Goal: Task Accomplishment & Management: Complete application form

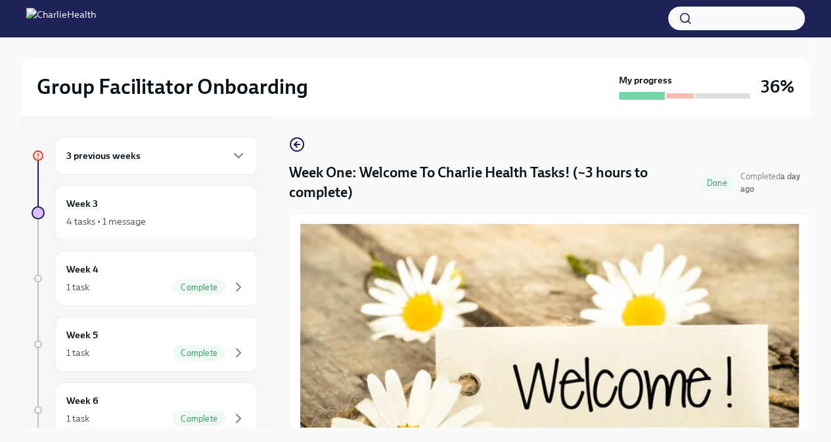
click at [189, 157] on div "3 previous weeks" at bounding box center [156, 156] width 180 height 16
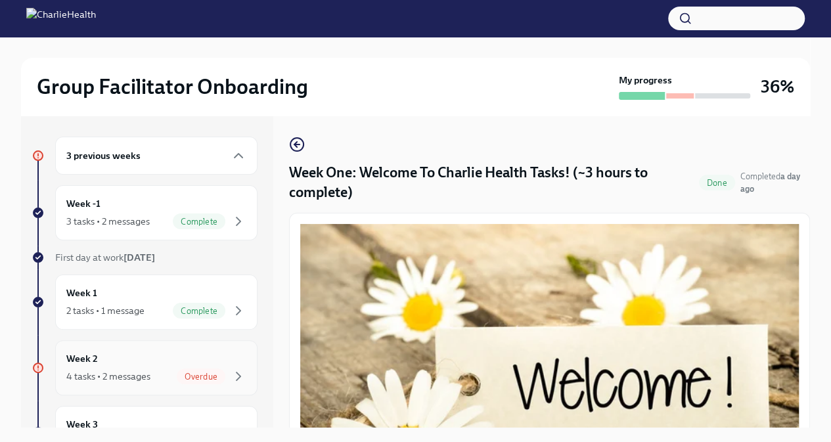
click at [196, 365] on div "Week 2 4 tasks • 2 messages Overdue" at bounding box center [156, 367] width 180 height 33
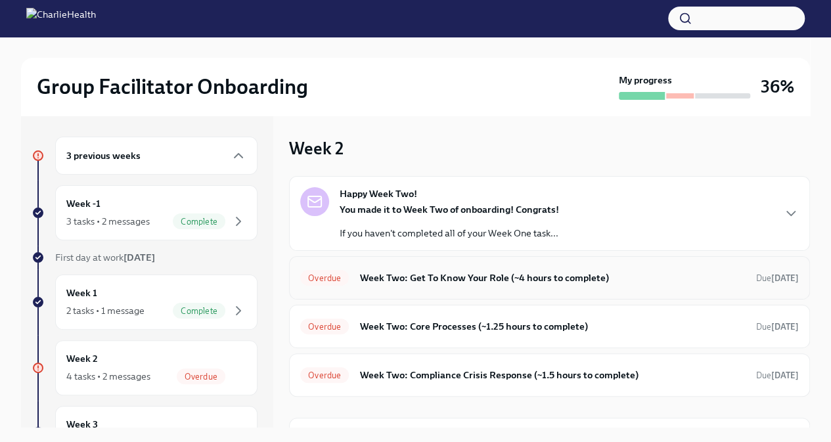
click at [397, 278] on h6 "Week Two: Get To Know Your Role (~4 hours to complete)" at bounding box center [552, 278] width 386 height 14
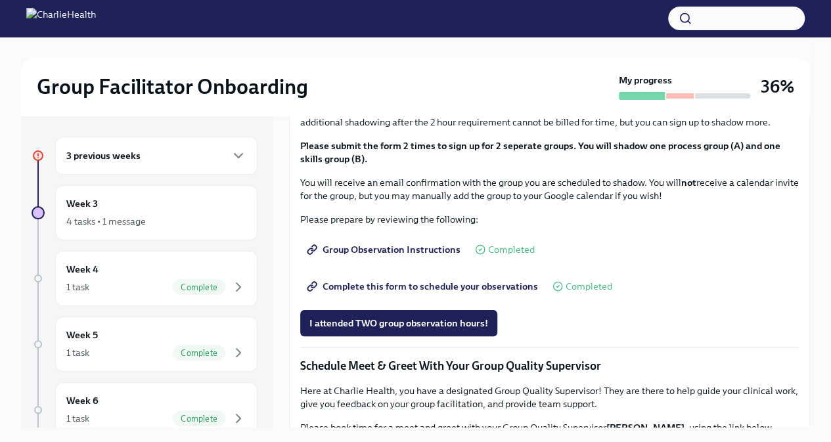
scroll to position [673, 0]
click at [368, 11] on span "I completed these three Docebo courses!" at bounding box center [398, 3] width 178 height 13
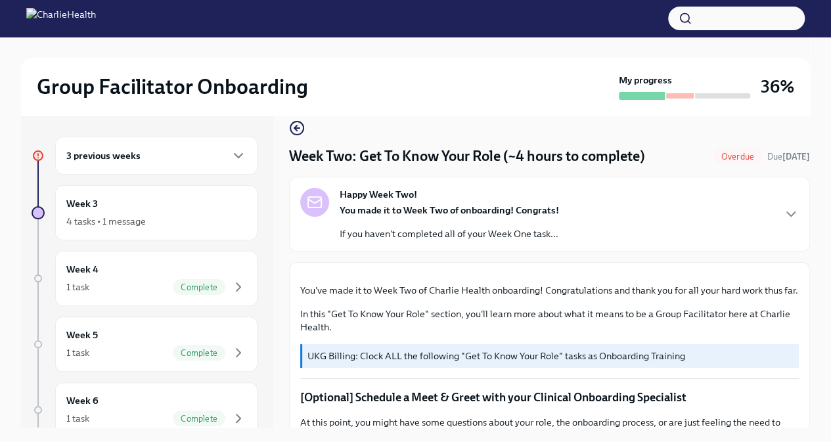
scroll to position [18, 0]
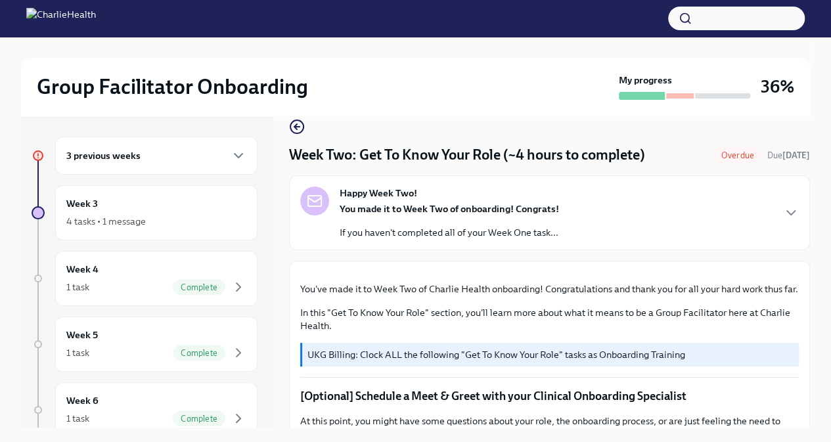
click at [189, 157] on div "3 previous weeks" at bounding box center [156, 156] width 180 height 16
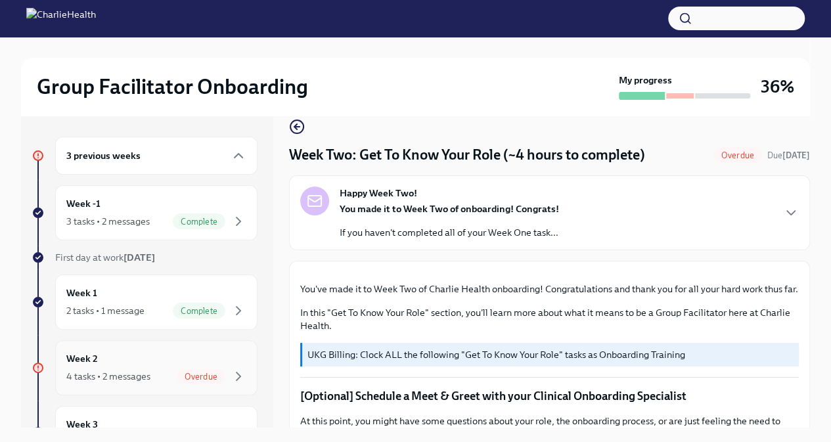
click at [144, 376] on div "4 tasks • 2 messages" at bounding box center [108, 376] width 84 height 13
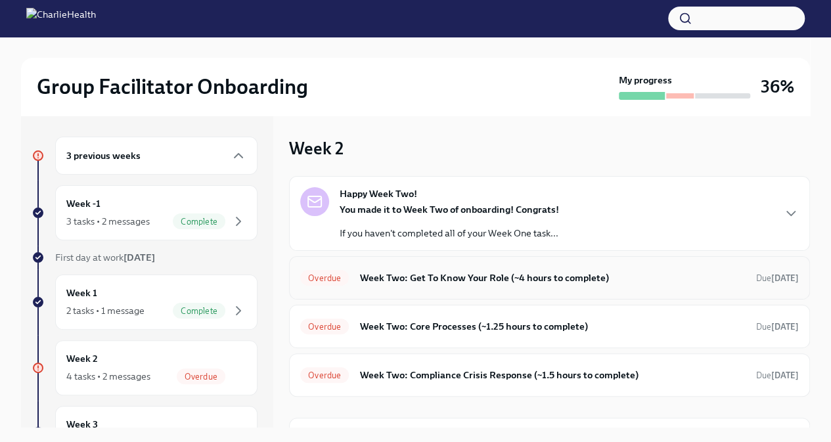
click at [494, 286] on div "Overdue Week Two: Get To Know Your Role (~4 hours to complete) Due 6 days ago" at bounding box center [549, 277] width 498 height 21
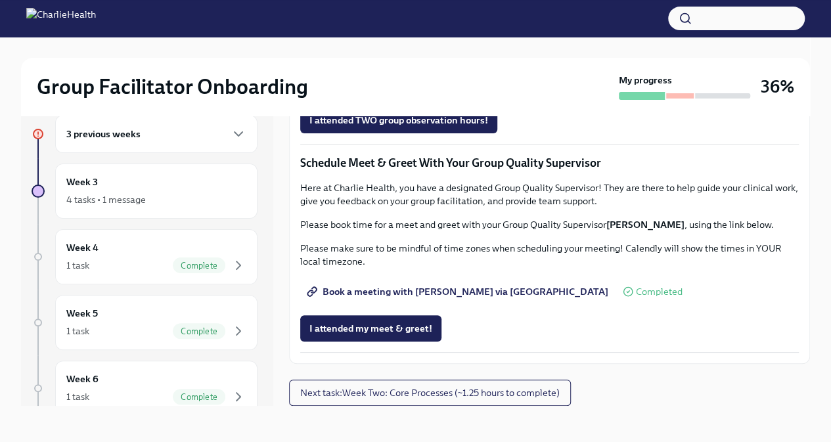
scroll to position [22, 0]
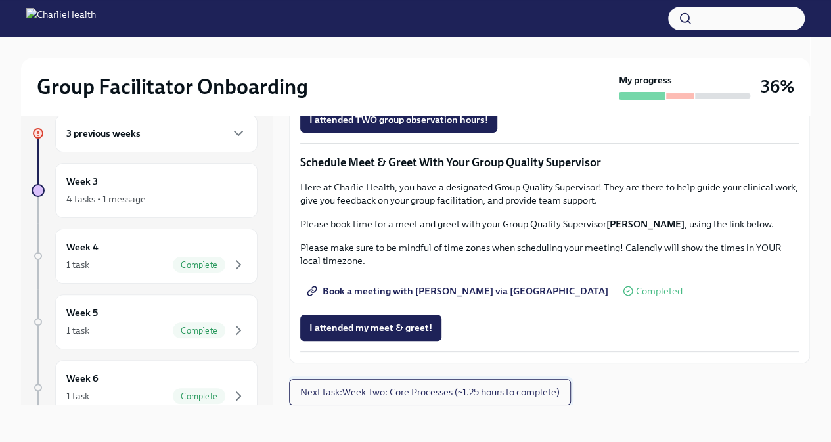
click at [420, 390] on span "Next task : Week Two: Core Processes (~1.25 hours to complete)" at bounding box center [429, 391] width 259 height 13
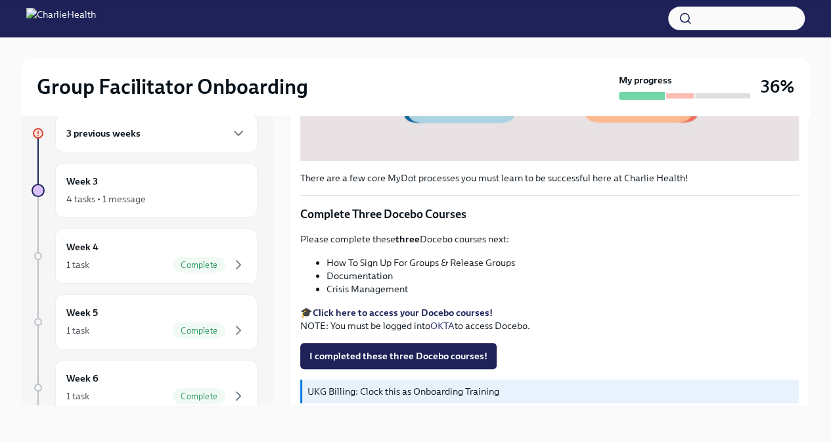
scroll to position [492, 0]
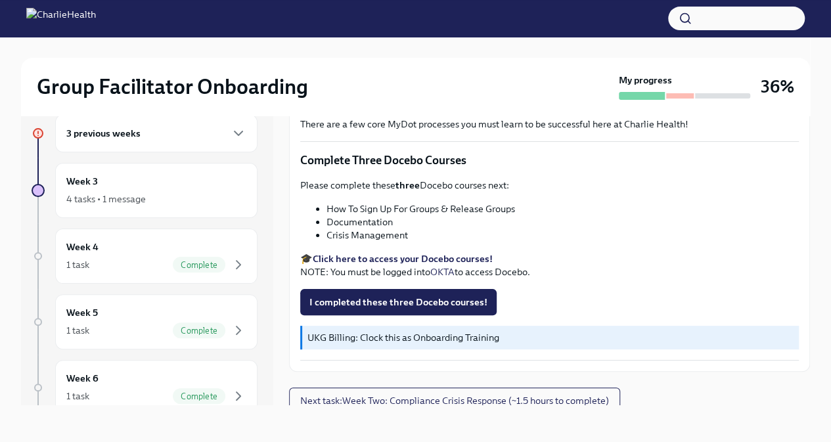
click at [373, 303] on button "I completed these three Docebo courses!" at bounding box center [398, 302] width 196 height 26
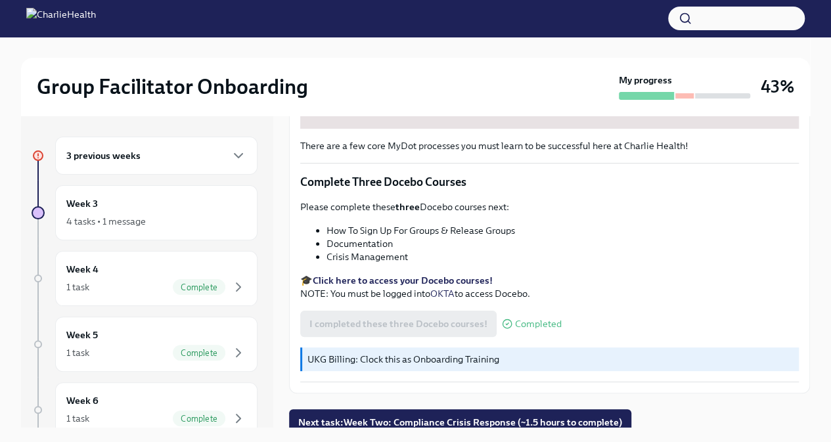
scroll to position [22, 0]
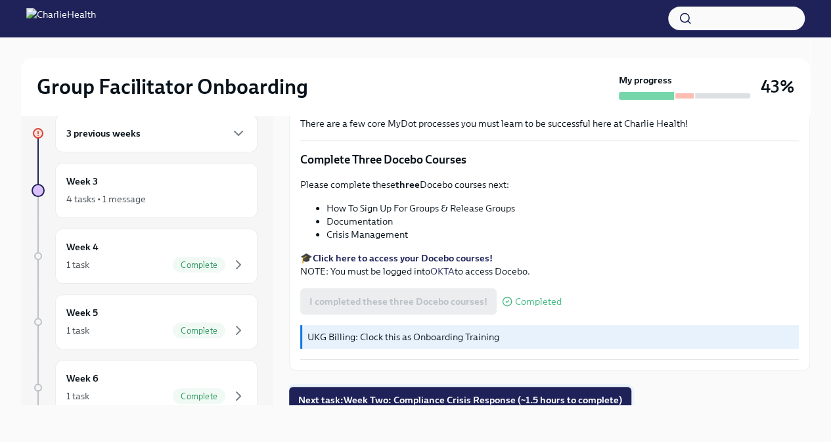
click at [354, 393] on span "Next task : Week Two: Compliance Crisis Response (~1.5 hours to complete)" at bounding box center [460, 399] width 324 height 13
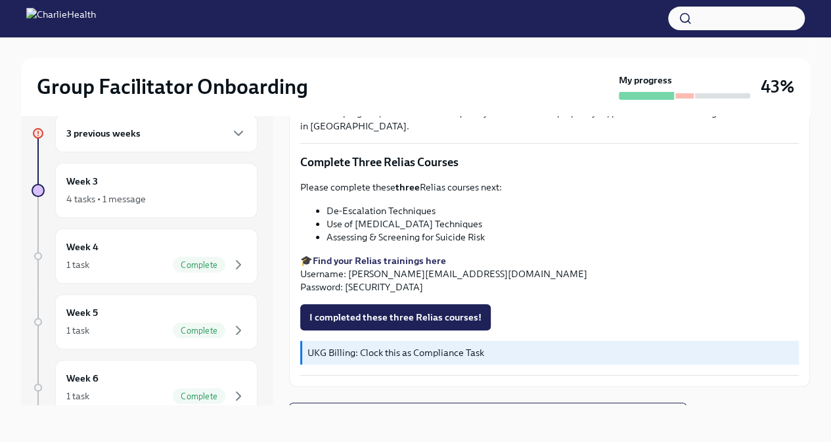
scroll to position [506, 0]
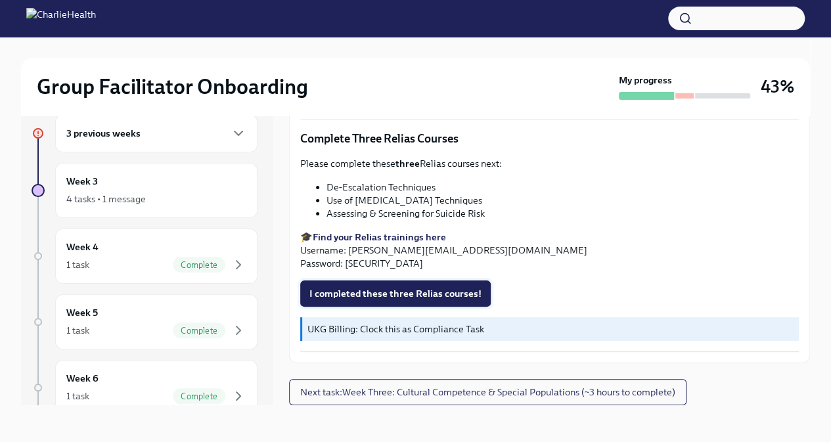
click at [370, 297] on span "I completed these three Relias courses!" at bounding box center [395, 293] width 172 height 13
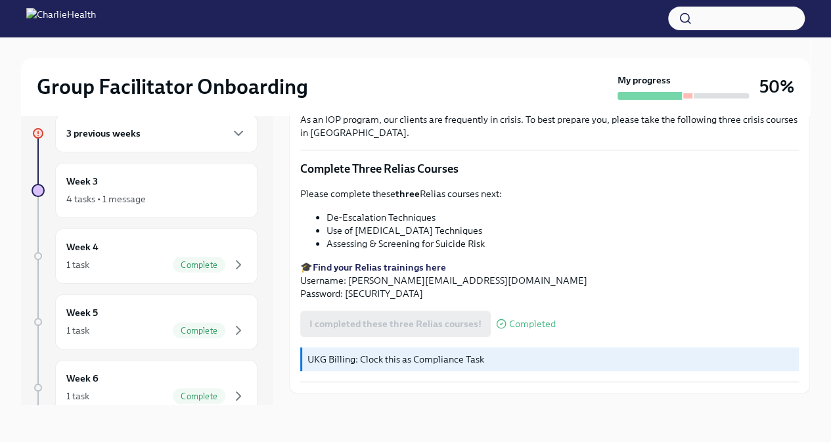
scroll to position [507, 0]
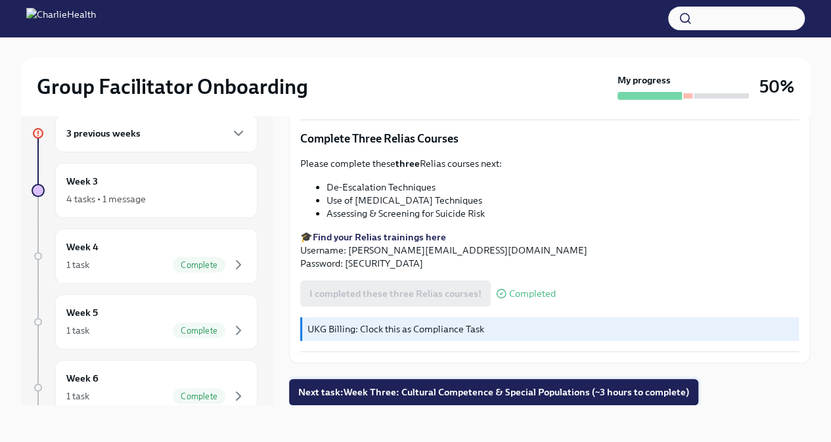
click at [418, 393] on span "Next task : Week Three: Cultural Competence & Special Populations (~3 hours to …" at bounding box center [493, 391] width 391 height 13
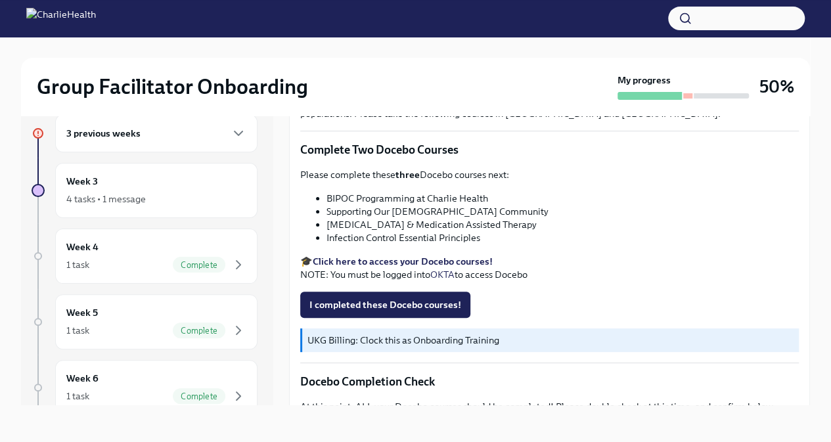
scroll to position [409, 0]
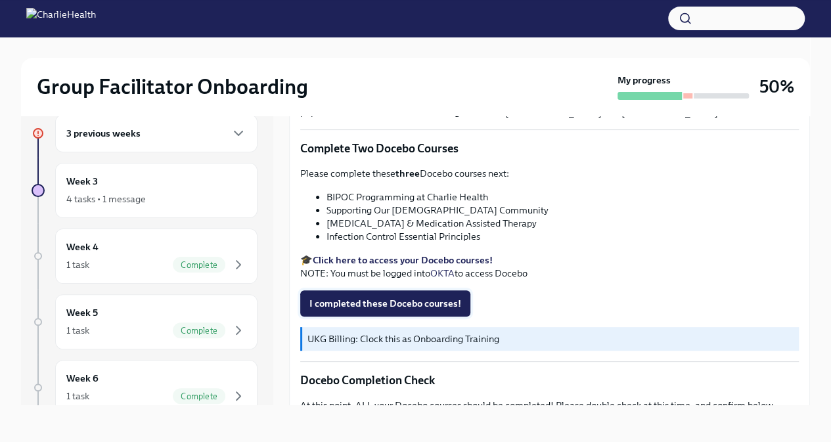
click at [404, 299] on span "I completed these Docebo courses!" at bounding box center [385, 303] width 152 height 13
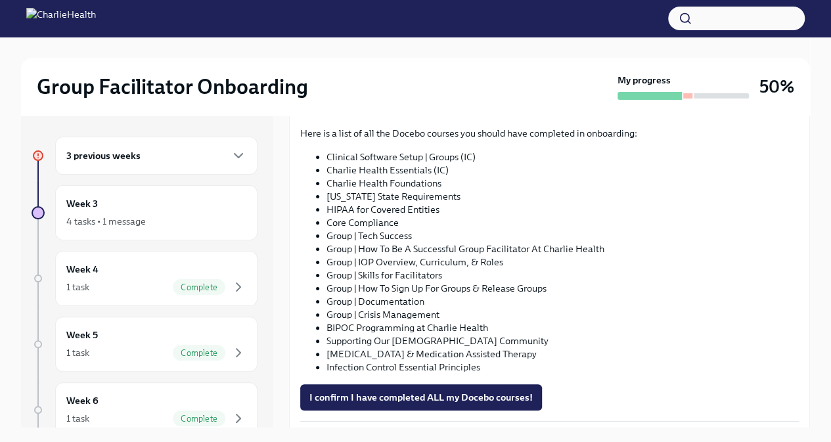
scroll to position [750, 0]
click at [377, 391] on span "I confirm I have completed ALL my Docebo courses!" at bounding box center [420, 397] width 223 height 13
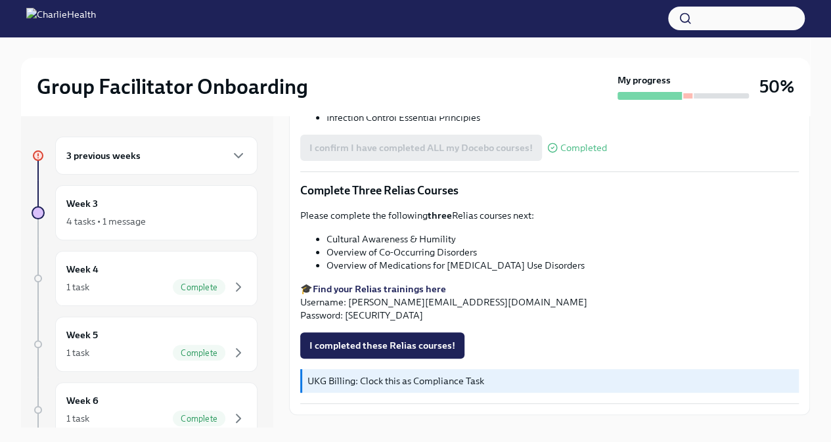
scroll to position [1024, 0]
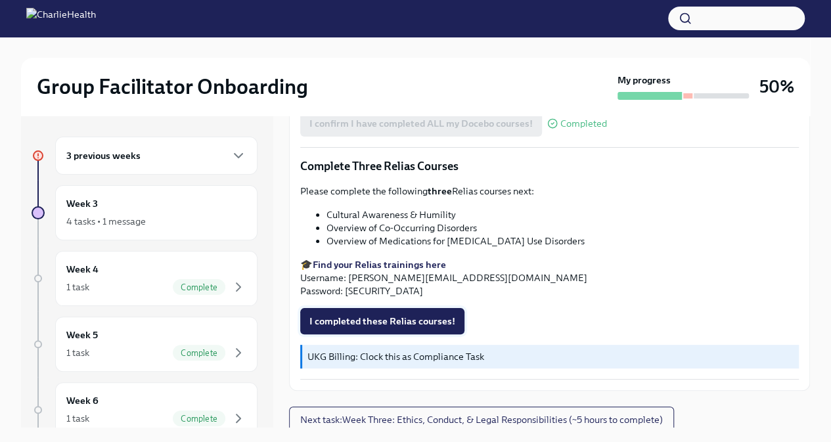
click at [335, 315] on span "I completed these Relias courses!" at bounding box center [382, 321] width 146 height 13
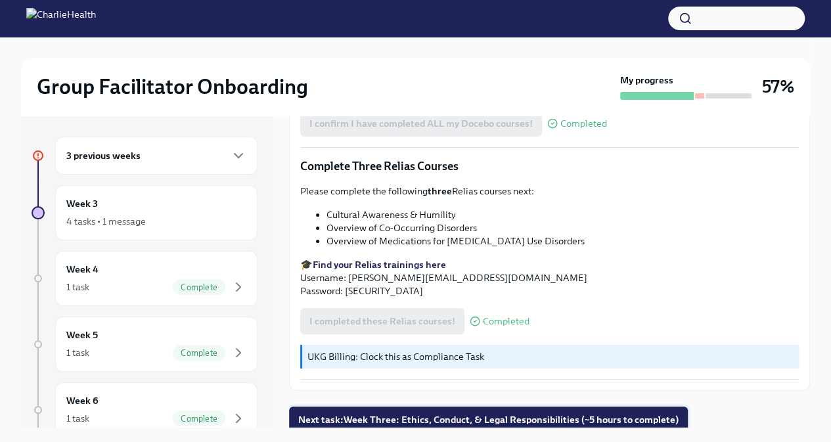
click at [450, 413] on span "Next task : Week Three: Ethics, Conduct, & Legal Responsibilities (~5 hours to …" at bounding box center [488, 419] width 380 height 13
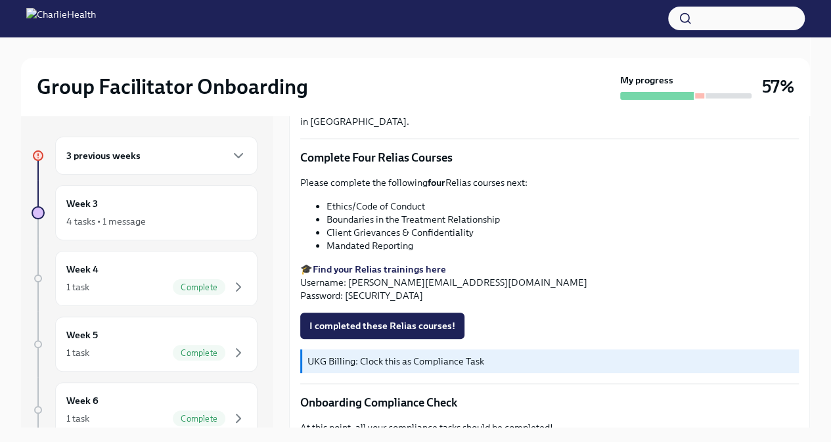
scroll to position [575, 0]
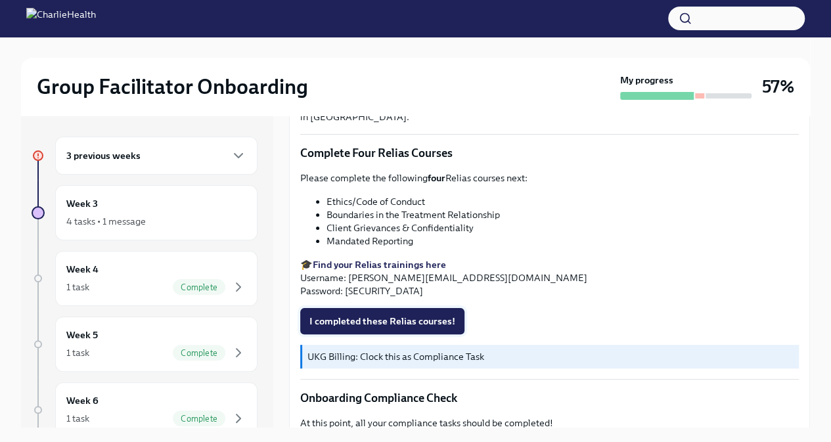
click at [349, 317] on span "I completed these Relias courses!" at bounding box center [382, 321] width 146 height 13
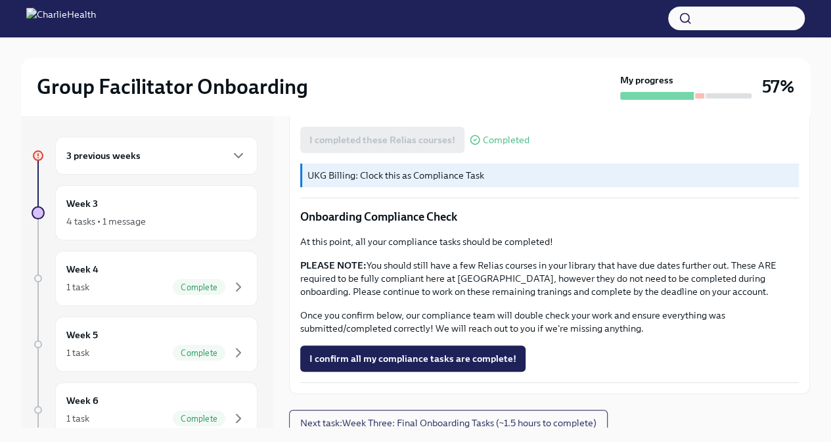
scroll to position [22, 0]
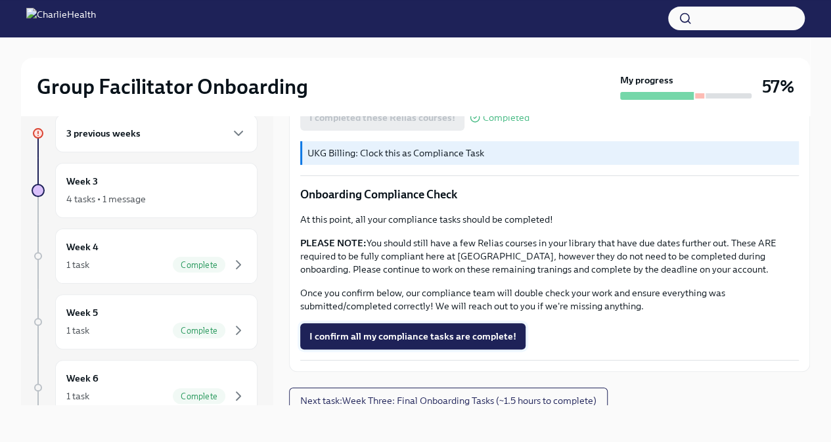
click at [349, 330] on span "I confirm all my compliance tasks are complete!" at bounding box center [412, 336] width 207 height 13
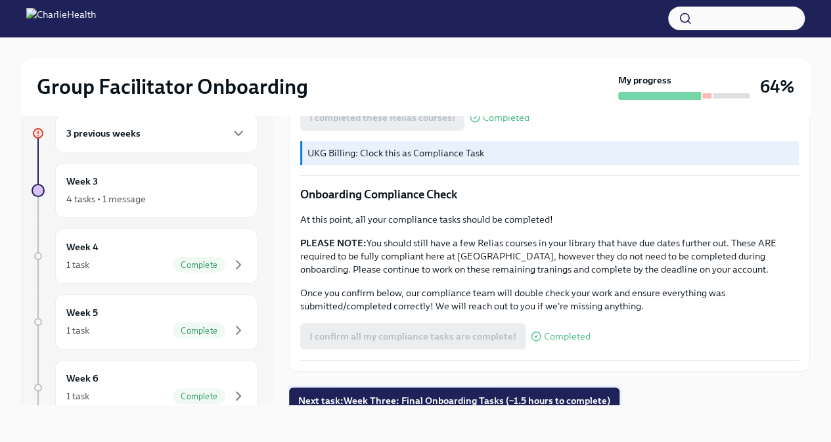
click at [355, 394] on span "Next task : Week Three: Final Onboarding Tasks (~1.5 hours to complete)" at bounding box center [454, 400] width 312 height 13
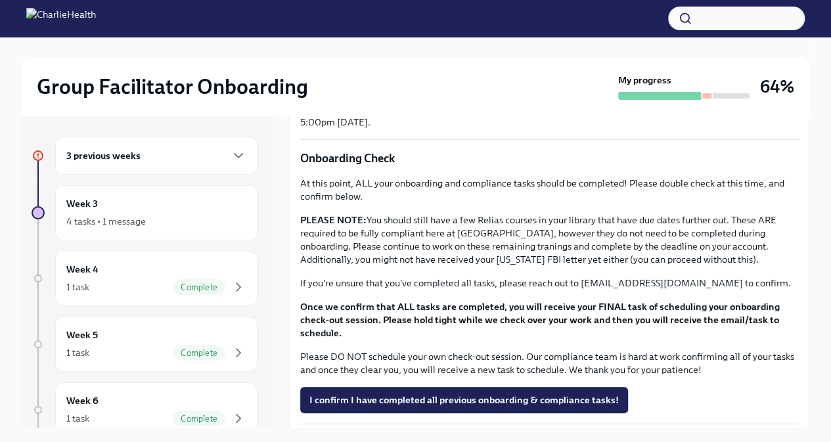
click at [107, 162] on div "3 previous weeks" at bounding box center [156, 156] width 180 height 16
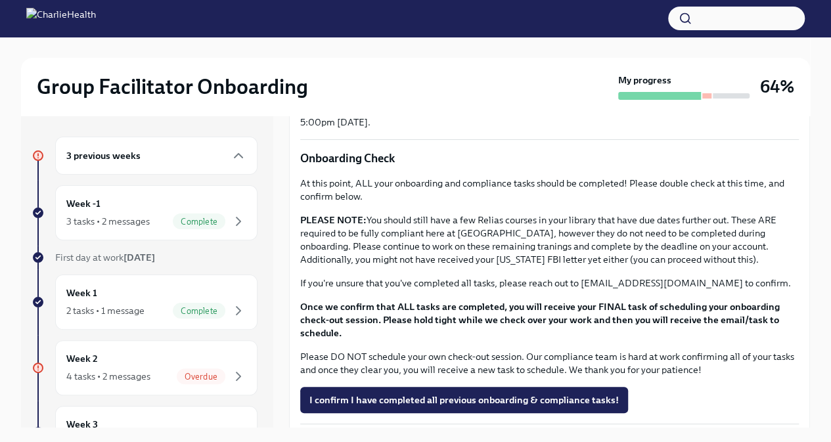
click at [211, 66] on div "Group Facilitator Onboarding My progress 64%" at bounding box center [415, 87] width 789 height 58
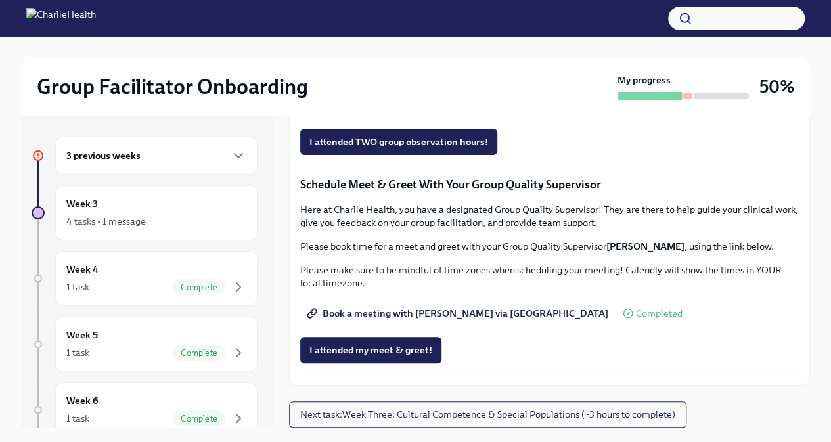
scroll to position [22, 0]
